Goal: Task Accomplishment & Management: Use online tool/utility

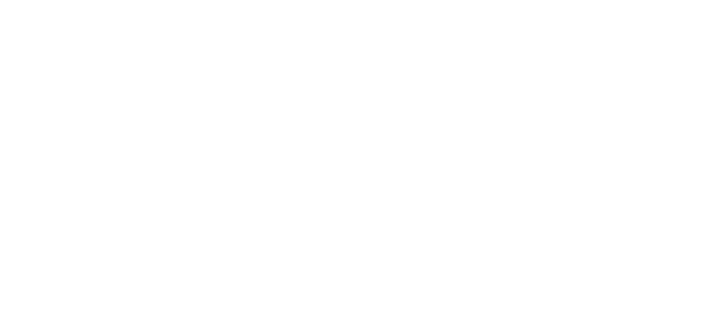
type input "Granja Buena Vista"
